Goal: Task Accomplishment & Management: Complete application form

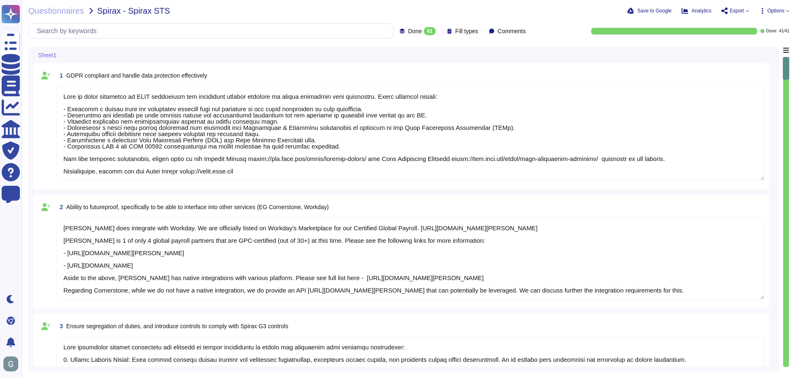
type textarea "[PERSON_NAME] is fully committed to GDPR compliance and implements several meas…"
type textarea "[PERSON_NAME] does integrate with Workday. We are officially listed on Workday'…"
type textarea "[PERSON_NAME] implements several procedures and controls to ensure segregation …"
type textarea "Current and past employees can access their payslips and related tax documents …"
click at [551, 146] on textarea at bounding box center [410, 133] width 708 height 94
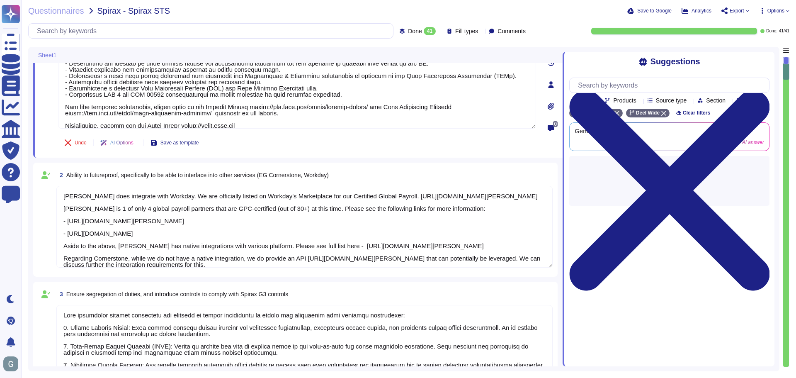
scroll to position [249, 0]
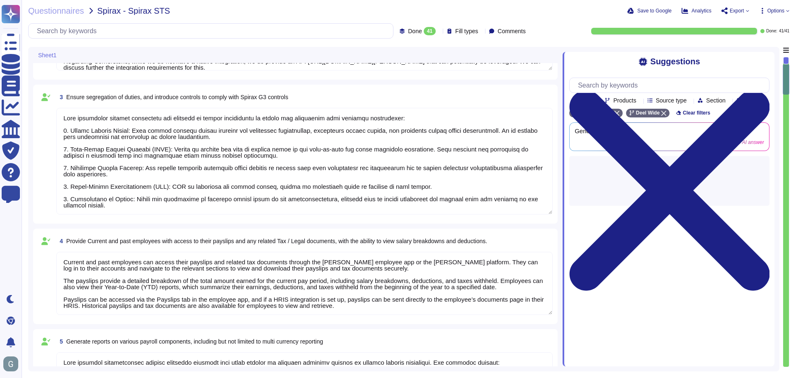
type textarea "[PERSON_NAME] provides comprehensive payroll reporting services that allow clie…"
type textarea "Yes, [PERSON_NAME] solution offers extensive reporting capabilities, including …"
click at [768, 62] on icon at bounding box center [669, 190] width 200 height 267
